Goal: Task Accomplishment & Management: Complete application form

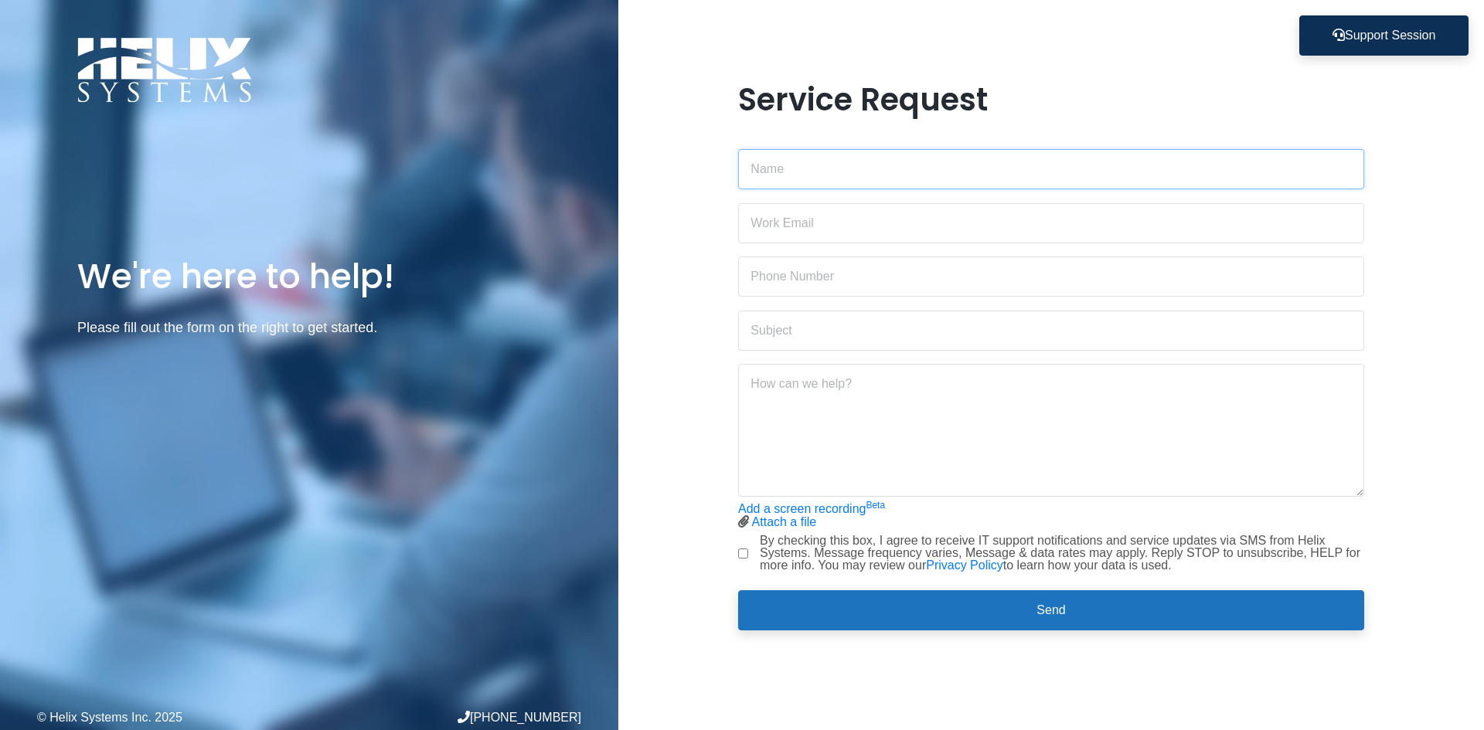
click at [1025, 149] on input "text" at bounding box center [1051, 169] width 626 height 40
type input "[PERSON_NAME]"
type input "[PERSON_NAME][EMAIL_ADDRESS][DOMAIN_NAME]"
type input "3472273327"
type input "d"
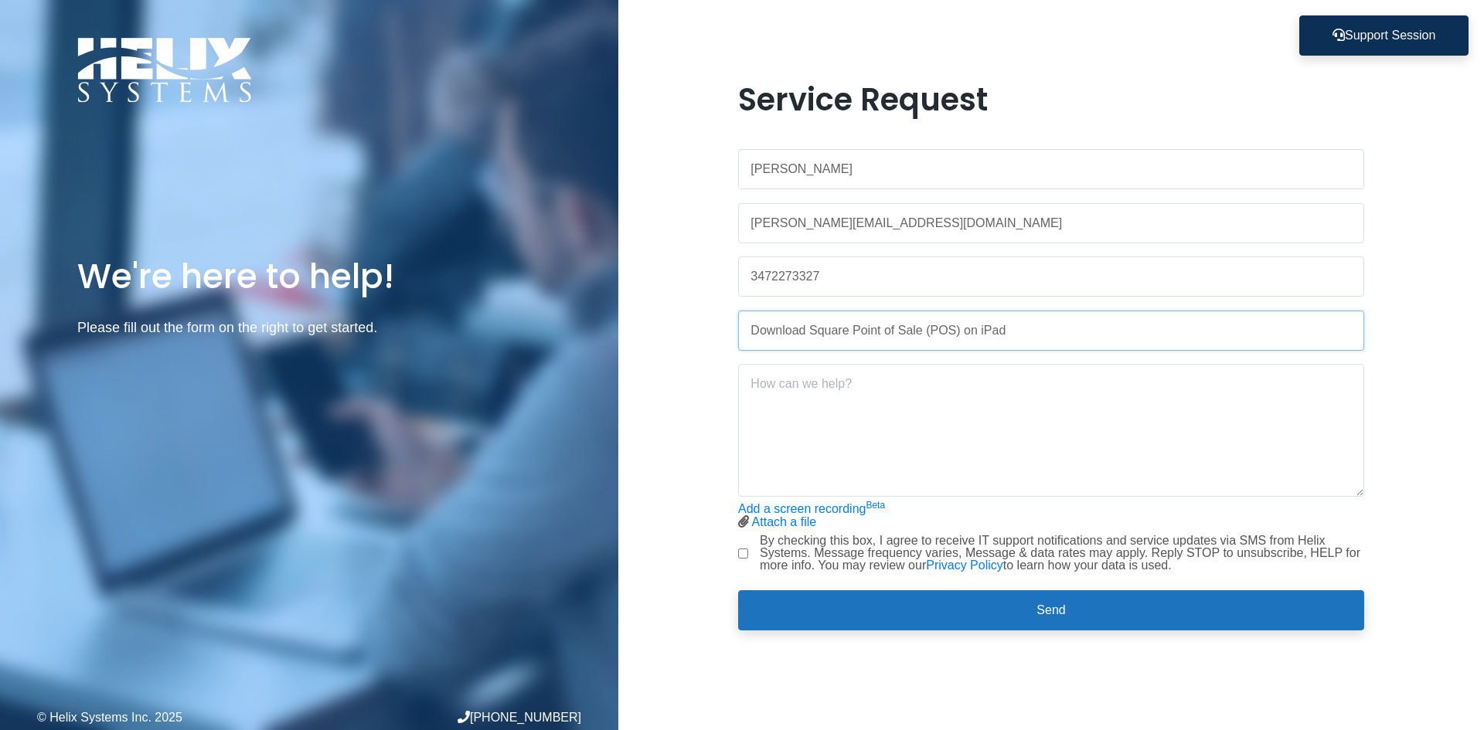
type input "Download Square Point of Sale (POS) on iPad"
click at [1034, 434] on textarea at bounding box center [1051, 430] width 626 height 133
drag, startPoint x: 1069, startPoint y: 338, endPoint x: 758, endPoint y: 342, distance: 311.5
click at [758, 342] on input "Download Square Point of Sale (POS) on iPad" at bounding box center [1051, 331] width 626 height 40
click at [1076, 400] on textarea "Hi, I am reaching out because we would like to d" at bounding box center [1051, 430] width 626 height 133
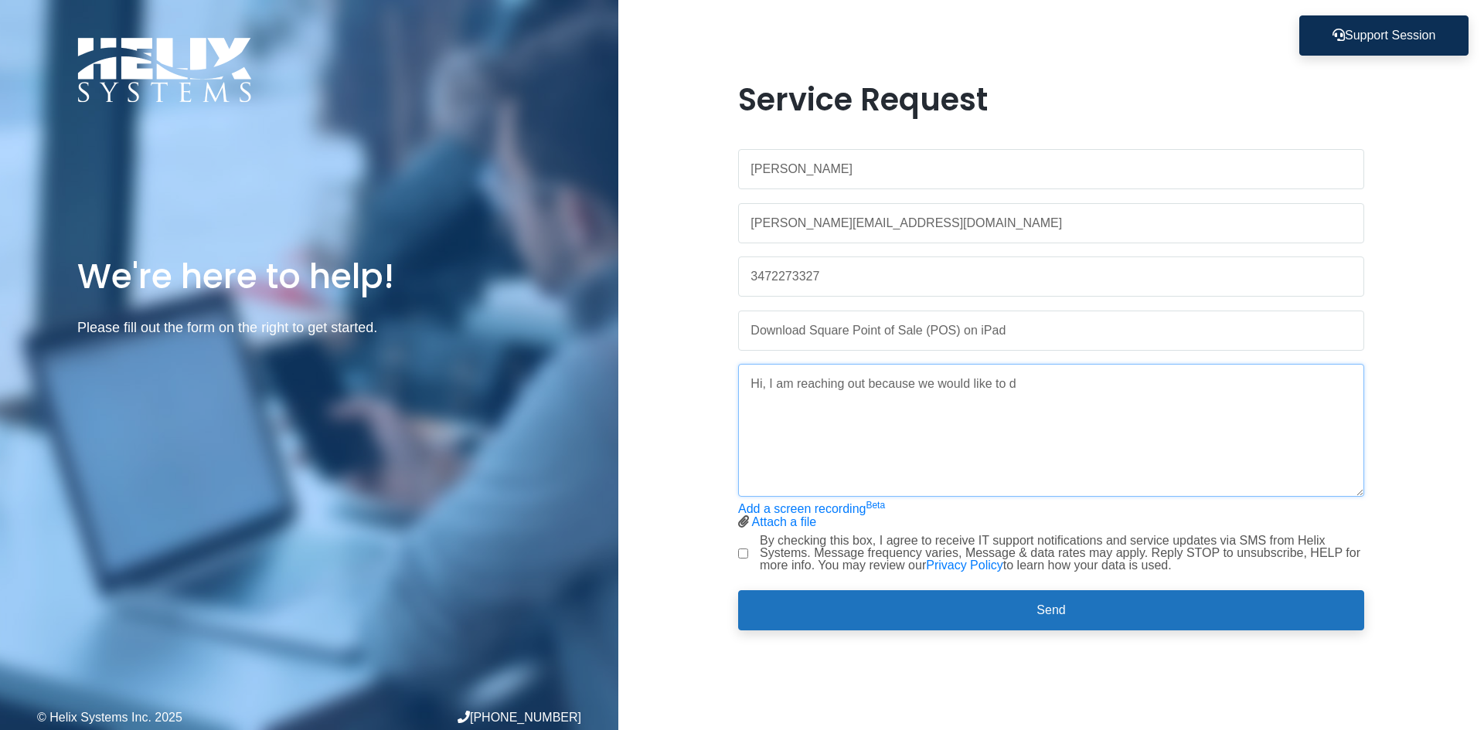
paste textarea "ownload Square Point of Sale (POS) on iPad"
type textarea "Hi, I am reaching out because we would like to download Square Point of Sale (P…"
click at [897, 533] on form "[PERSON_NAME] [PERSON_NAME][EMAIL_ADDRESS][DOMAIN_NAME] 3472273327 Download Squ…" at bounding box center [1051, 384] width 626 height 494
click at [750, 555] on div "By checking this box, I agree to receive IT support notifications and service u…" at bounding box center [1051, 553] width 626 height 37
click at [746, 555] on input "By checking this box, I agree to receive IT support notifications and service u…" at bounding box center [743, 554] width 10 height 10
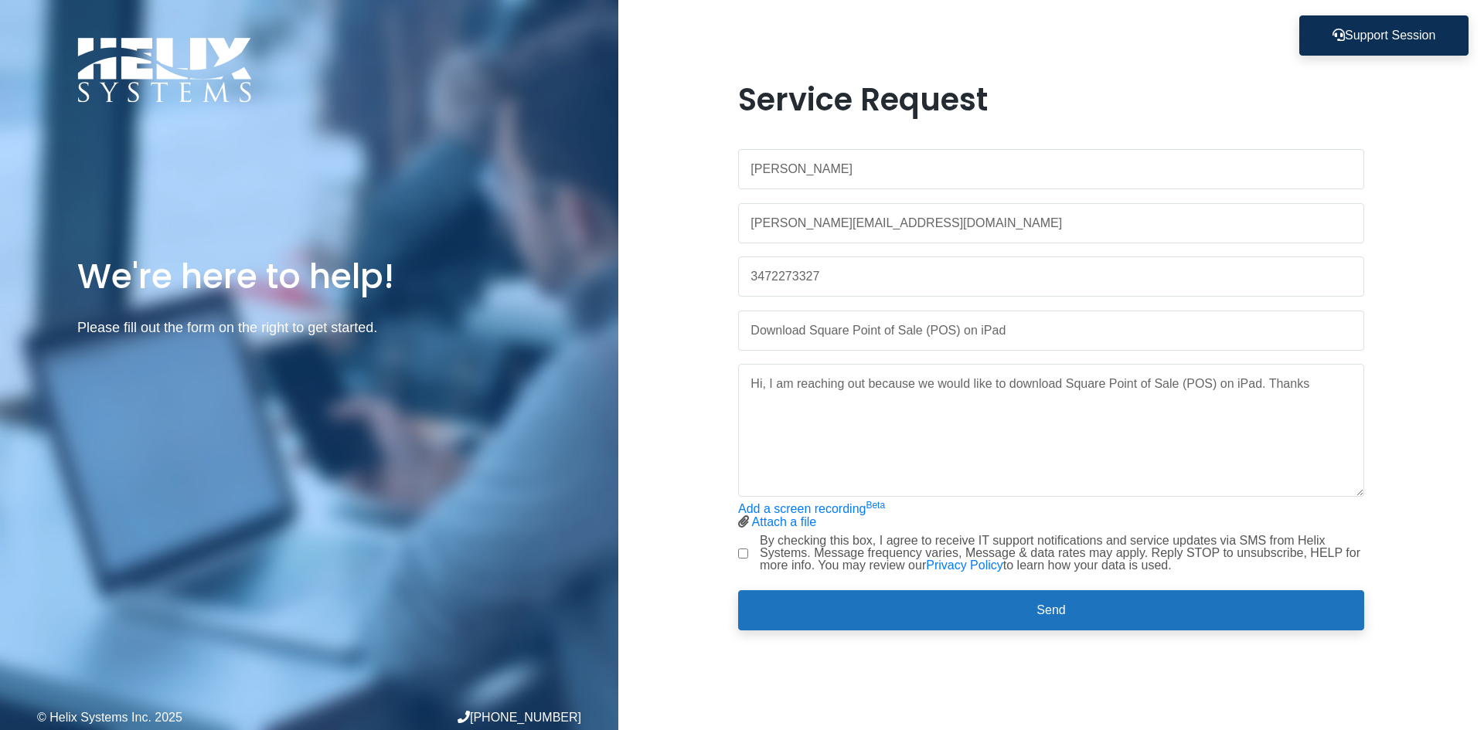
checkbox input "true"
click at [927, 641] on div "Service Request [PERSON_NAME] [PERSON_NAME][EMAIL_ADDRESS][DOMAIN_NAME] 3472273…" at bounding box center [1050, 365] width 649 height 568
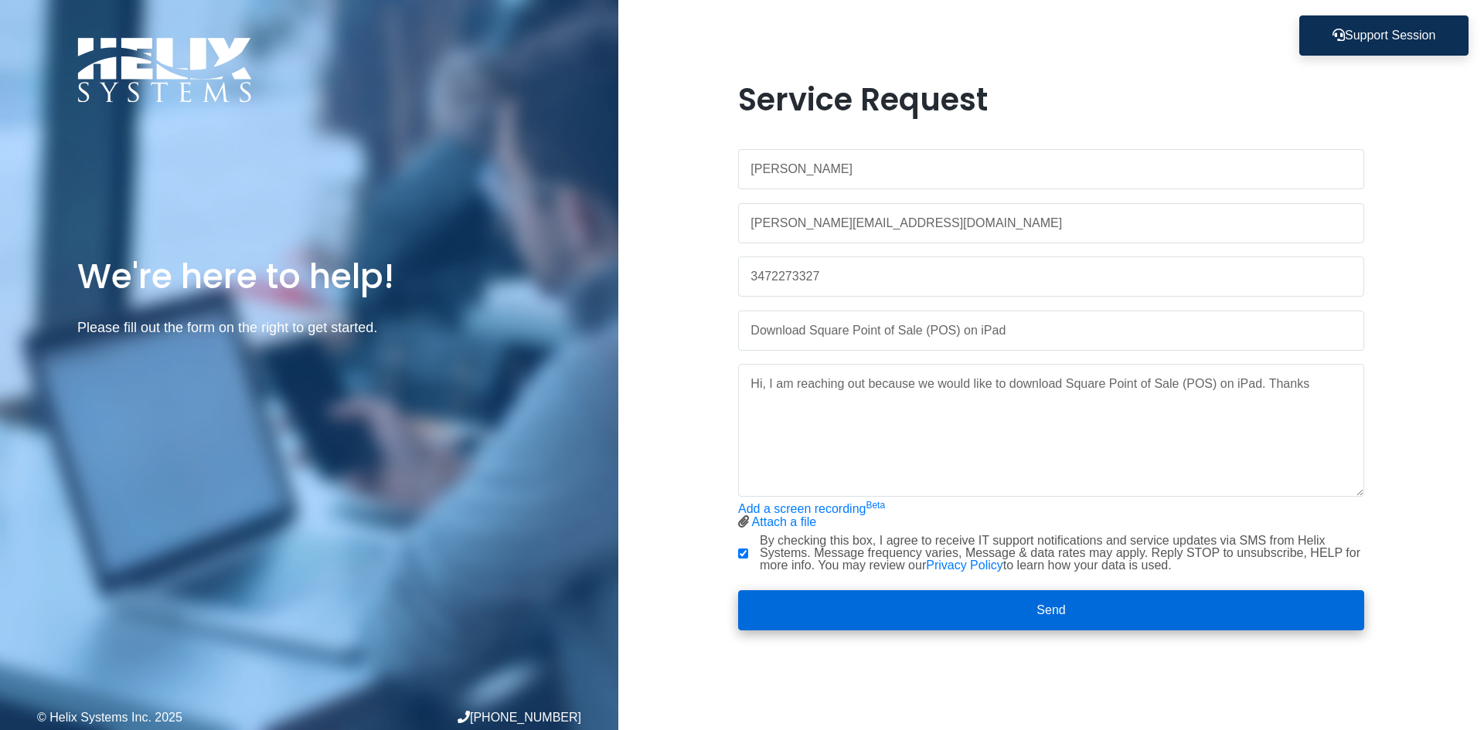
click at [920, 621] on button "Send" at bounding box center [1051, 610] width 626 height 40
